Goal: Task Accomplishment & Management: Manage account settings

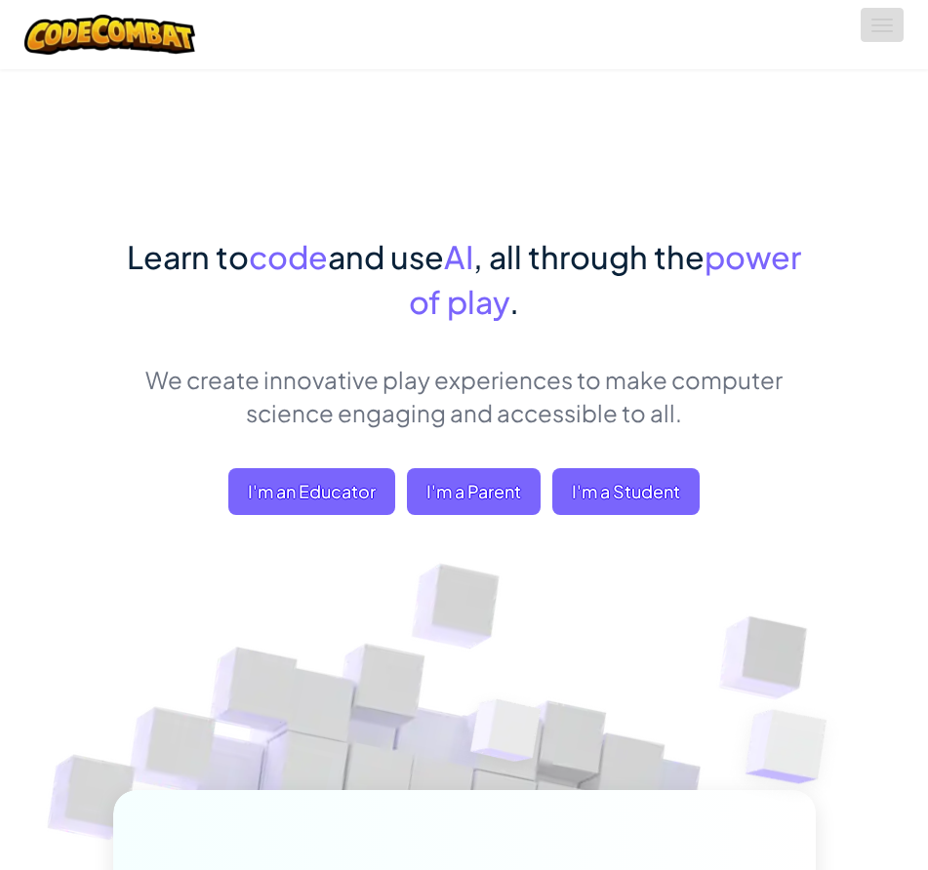
click at [879, 16] on button "Toggle navigation" at bounding box center [881, 25] width 43 height 34
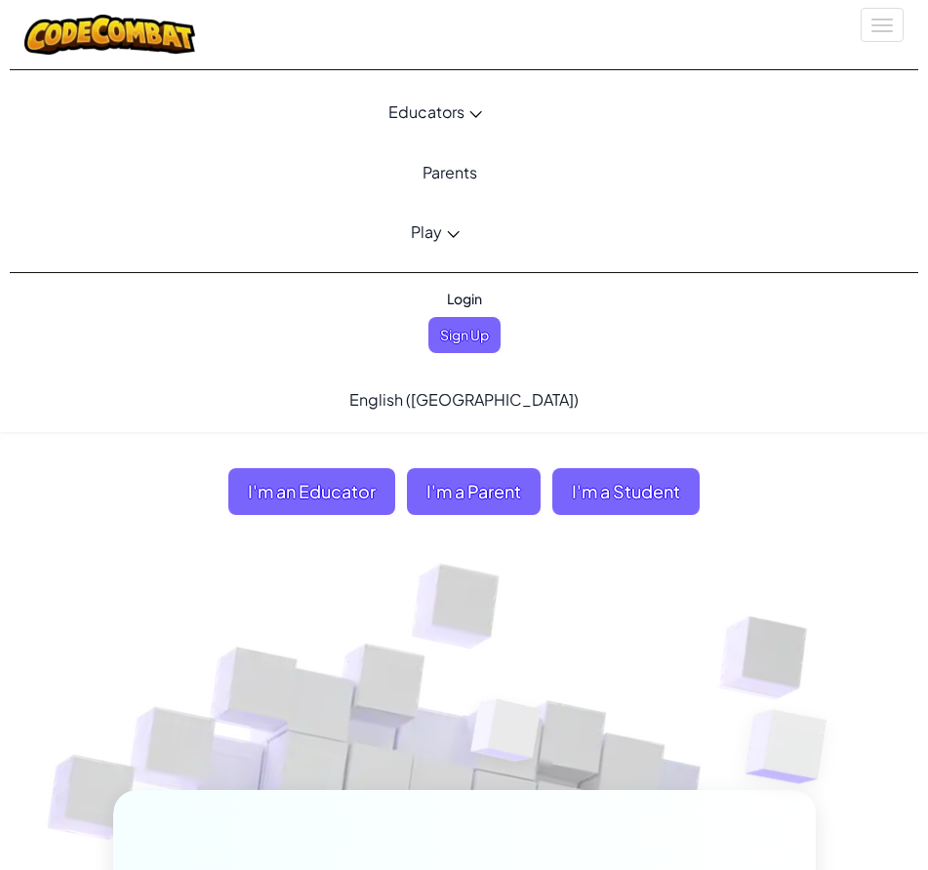
drag, startPoint x: 84, startPoint y: 282, endPoint x: 106, endPoint y: 283, distance: 22.5
click at [84, 282] on div "Login Sign Up English ([GEOGRAPHIC_DATA]) English ([GEOGRAPHIC_DATA]) English (…" at bounding box center [463, 352] width 879 height 159
click at [458, 302] on span "Login" at bounding box center [464, 299] width 59 height 36
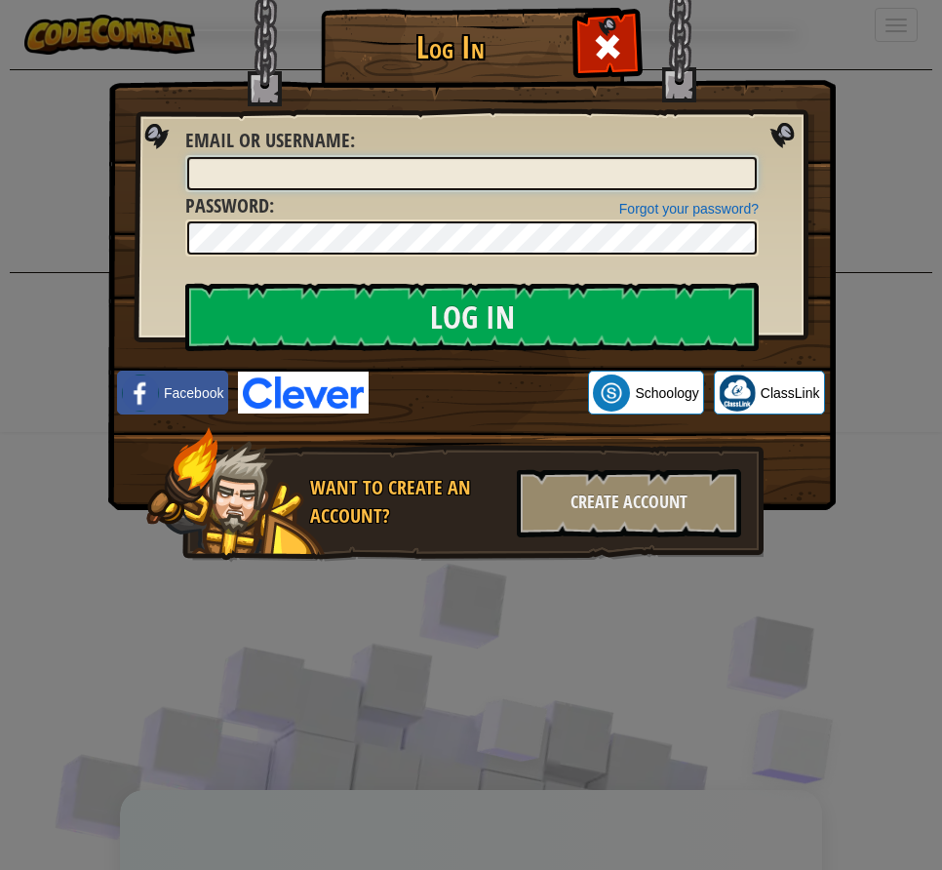
click at [304, 167] on input "Email or Username :" at bounding box center [472, 173] width 570 height 33
paste input "game.spawnHeroXY("captain", 40, 35) game.addSurviveGoal() game.addCollectGoal(8…"
type input "game.spawnHeroXY("captain", 40, 35) game.addSurviveGoal() game.addCollectGoal(8…"
click at [327, 170] on input "game.spawnHeroXY("captain", 40, 35) game.addSurviveGoal() game.addCollectGoal(8…" at bounding box center [472, 173] width 570 height 33
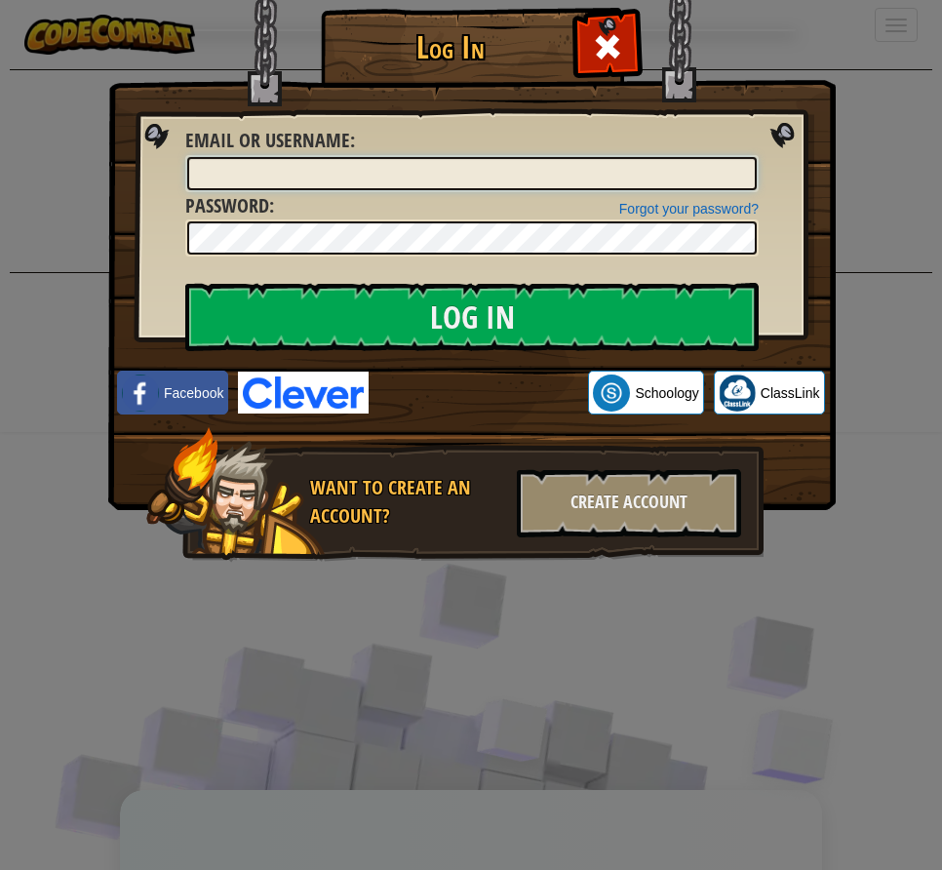
scroll to position [0, 0]
click at [70, 187] on div "Log In Unknown Error Email or Username : Forgot your password? Password : Log I…" at bounding box center [471, 435] width 942 height 870
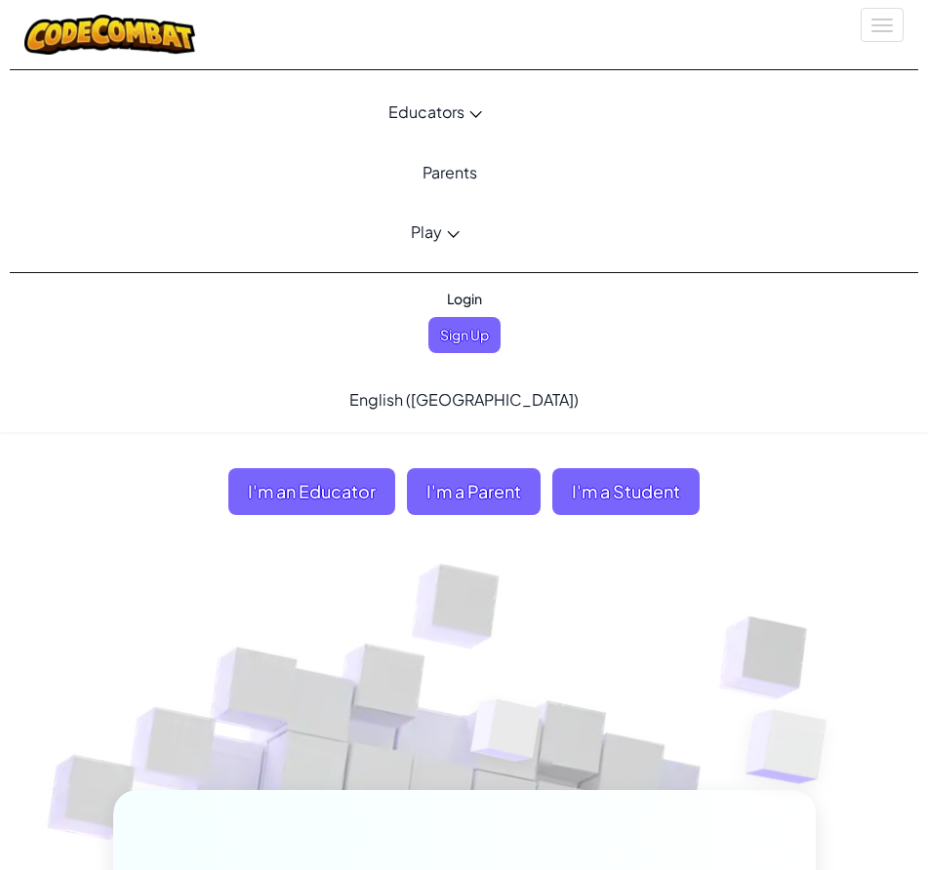
click at [465, 302] on span "Login" at bounding box center [464, 299] width 59 height 36
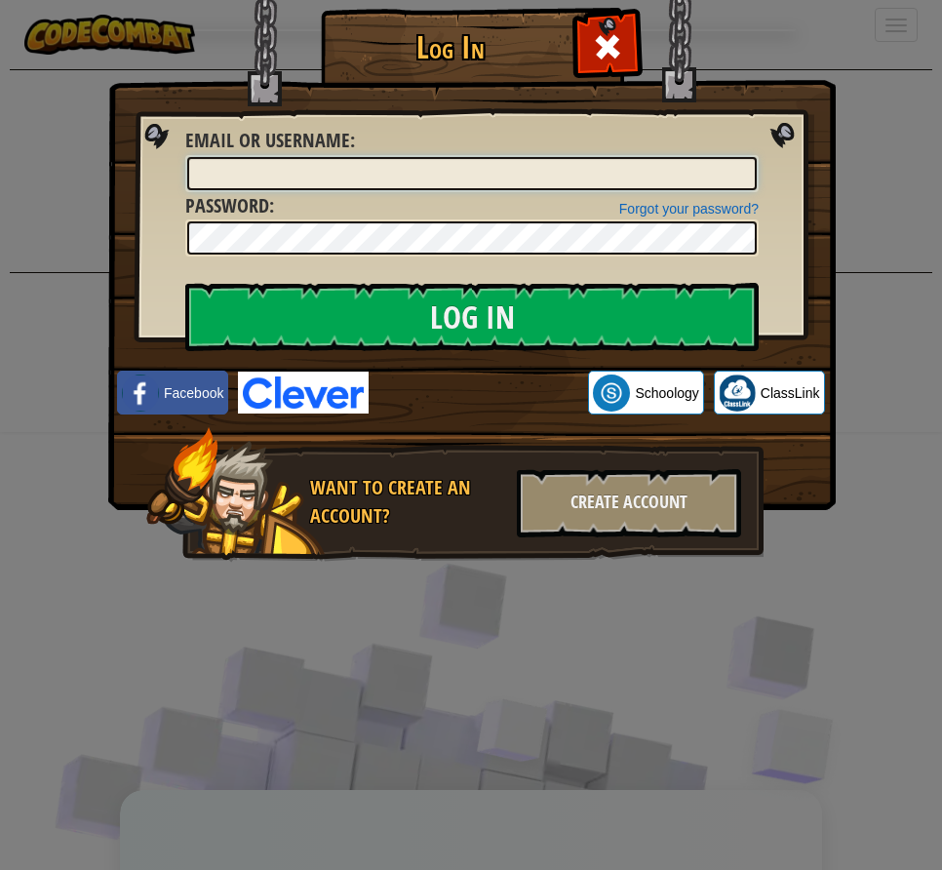
drag, startPoint x: 319, startPoint y: 169, endPoint x: 319, endPoint y: 180, distance: 11.7
click at [319, 170] on input "Email or Username :" at bounding box center [472, 173] width 570 height 33
paste input "UyenLinh1234N"
type input "UyenLinh1234N"
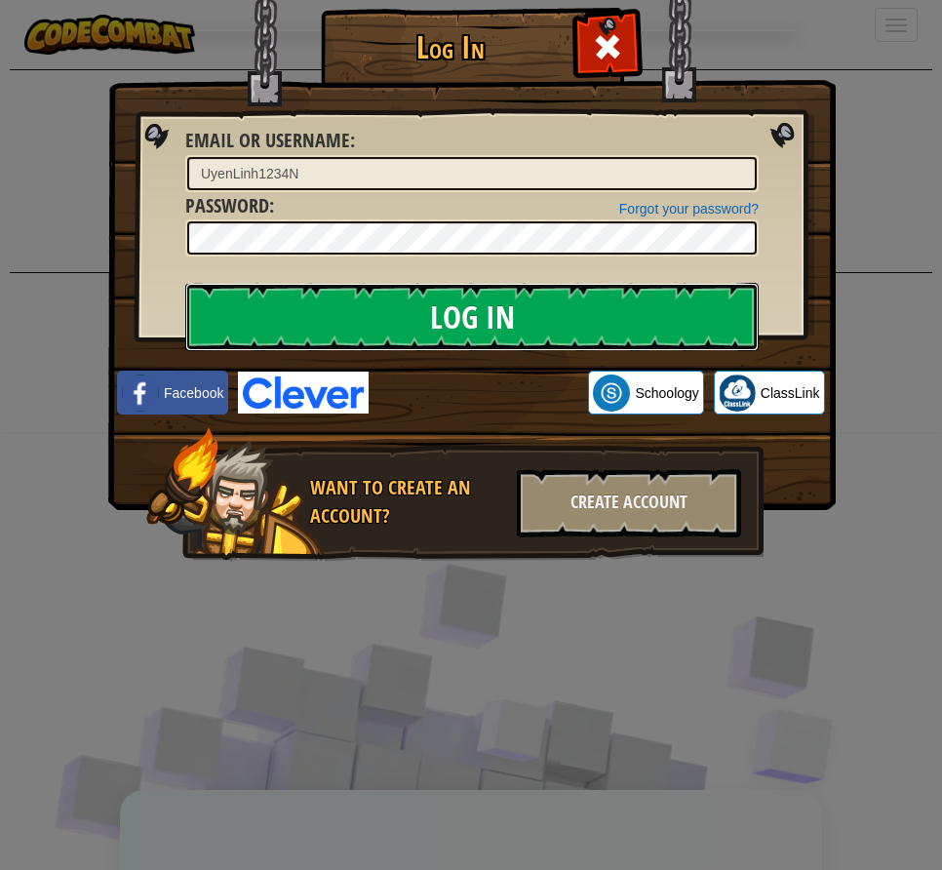
click at [374, 291] on input "Log In" at bounding box center [472, 317] width 574 height 68
